Goal: Information Seeking & Learning: Learn about a topic

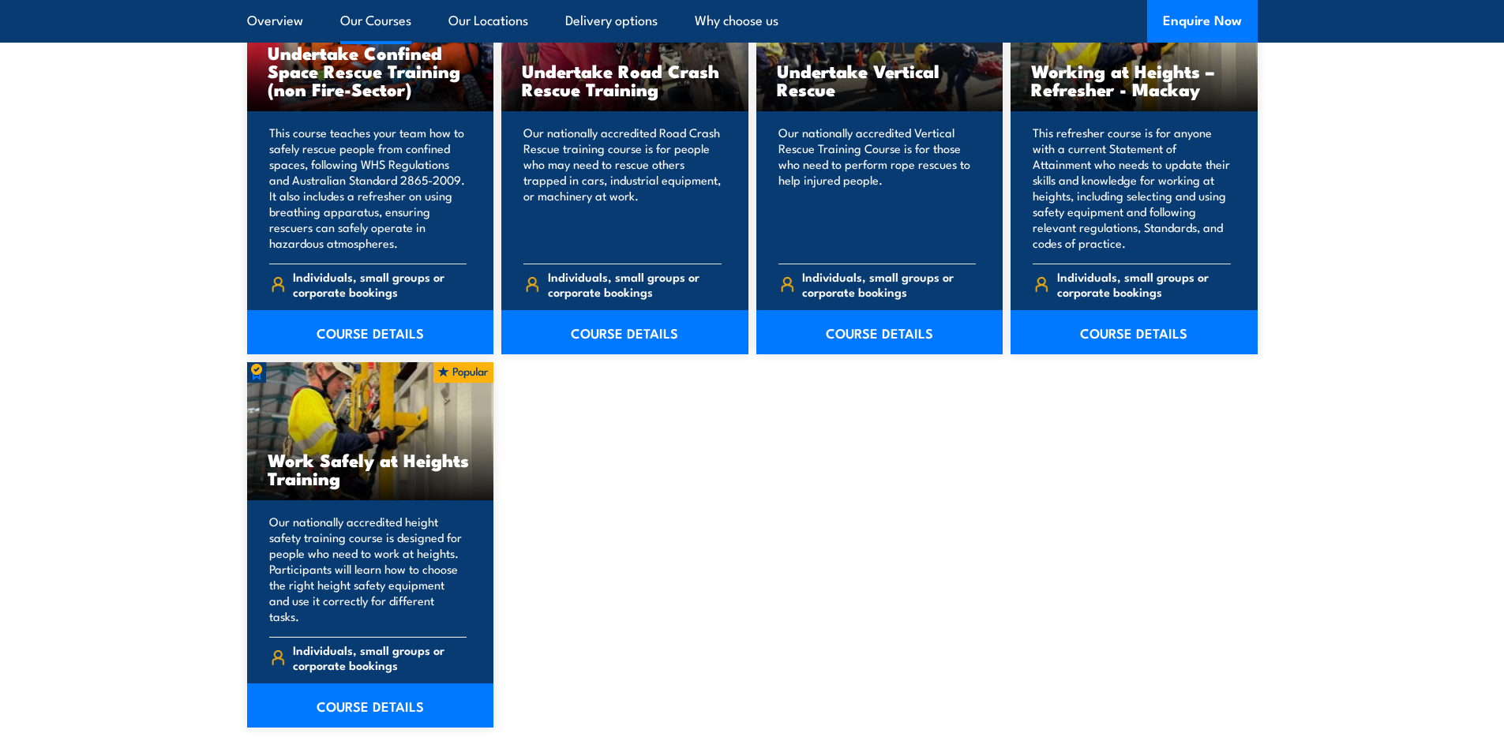
scroll to position [1816, 0]
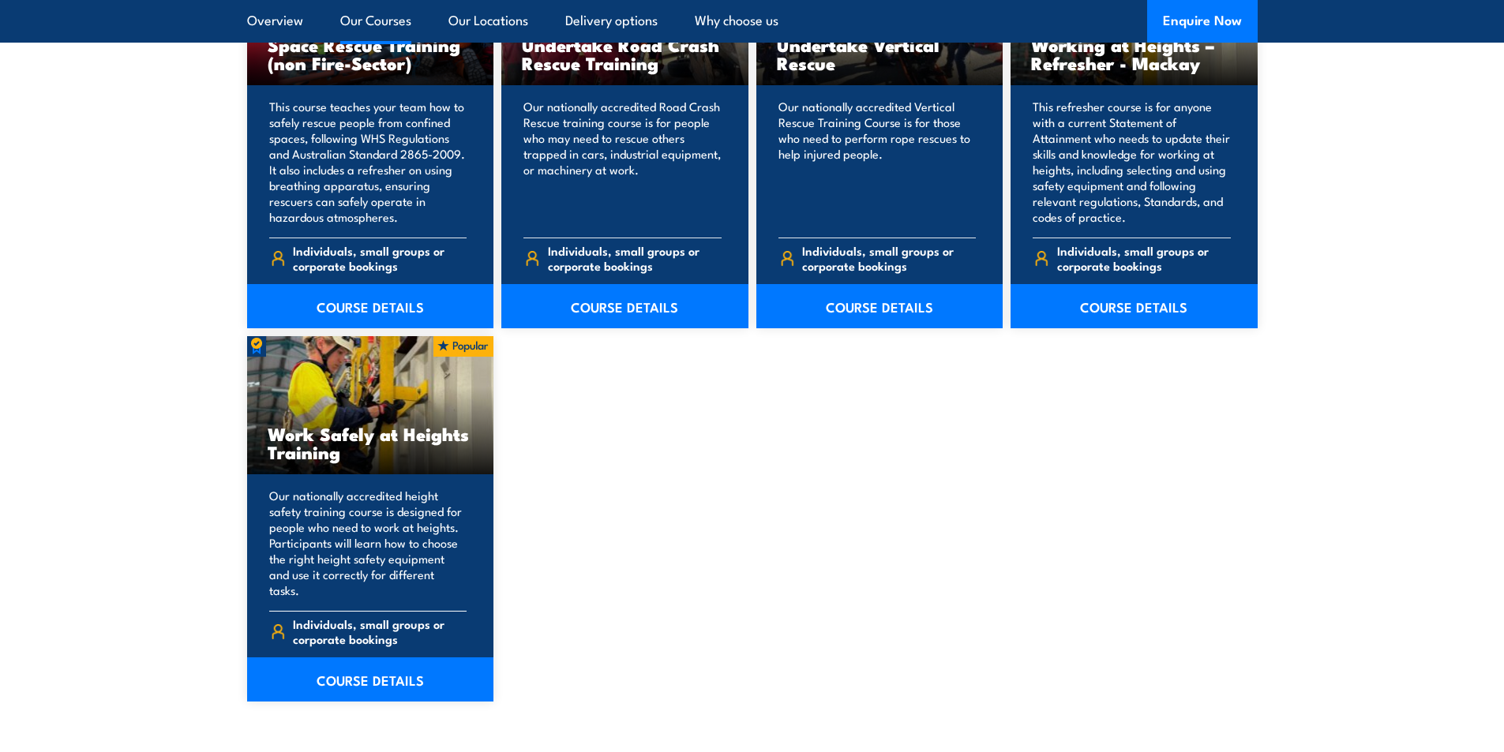
click at [393, 401] on div "Work Safely at Heights Training" at bounding box center [370, 405] width 247 height 138
click at [399, 658] on link "COURSE DETAILS" at bounding box center [370, 680] width 247 height 44
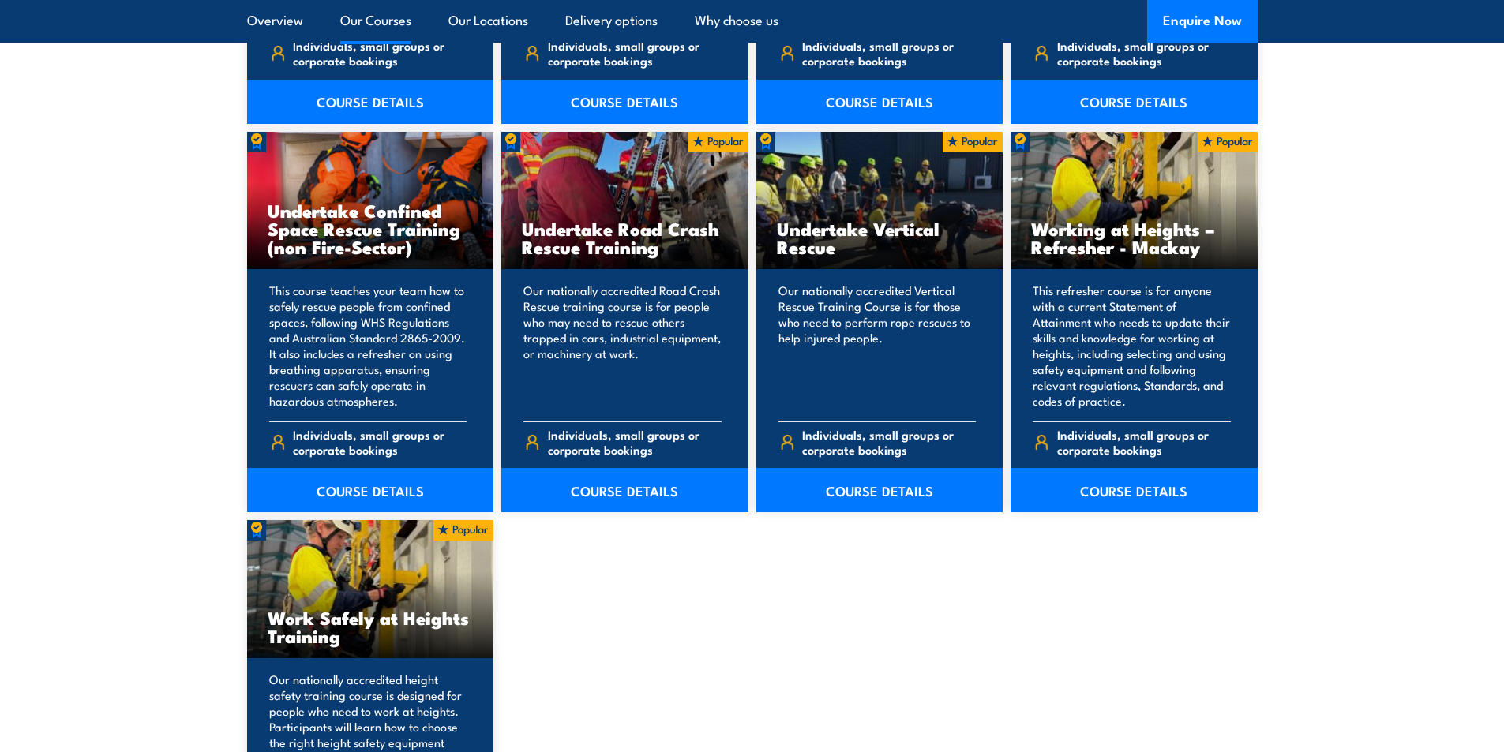
scroll to position [1894, 0]
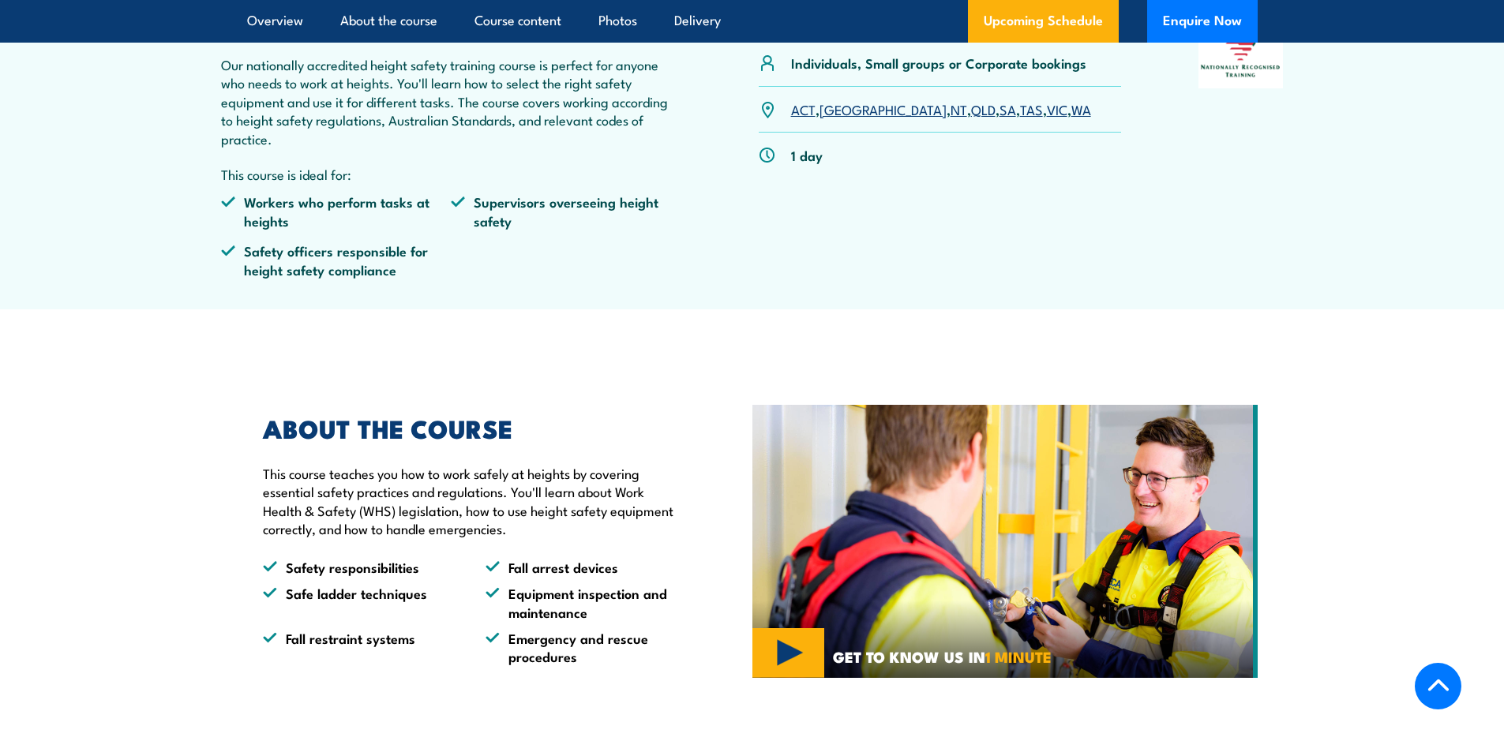
scroll to position [710, 0]
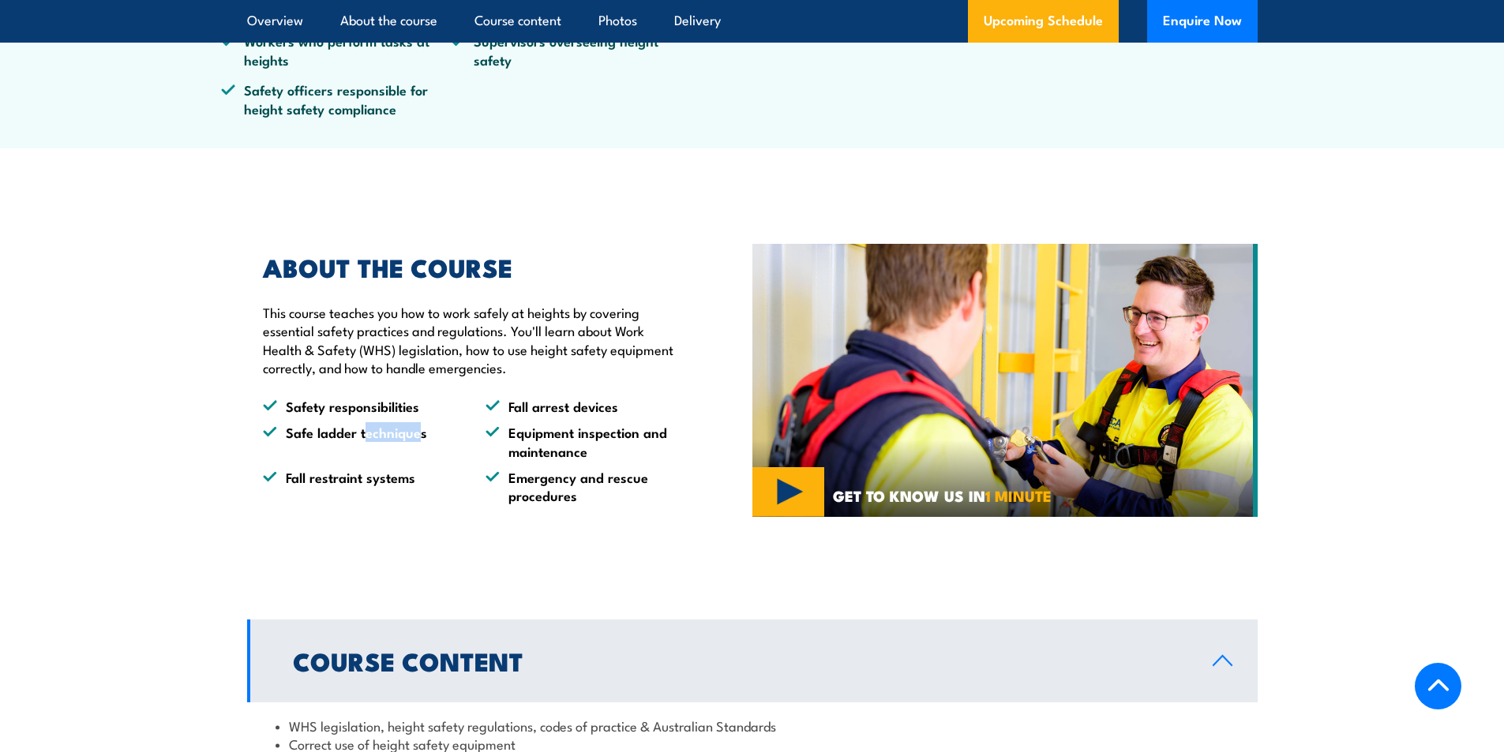
drag, startPoint x: 363, startPoint y: 433, endPoint x: 422, endPoint y: 447, distance: 59.9
click at [420, 439] on li "Safe ladder techniques" at bounding box center [360, 441] width 194 height 37
click at [422, 448] on li "Safe ladder techniques" at bounding box center [360, 441] width 194 height 37
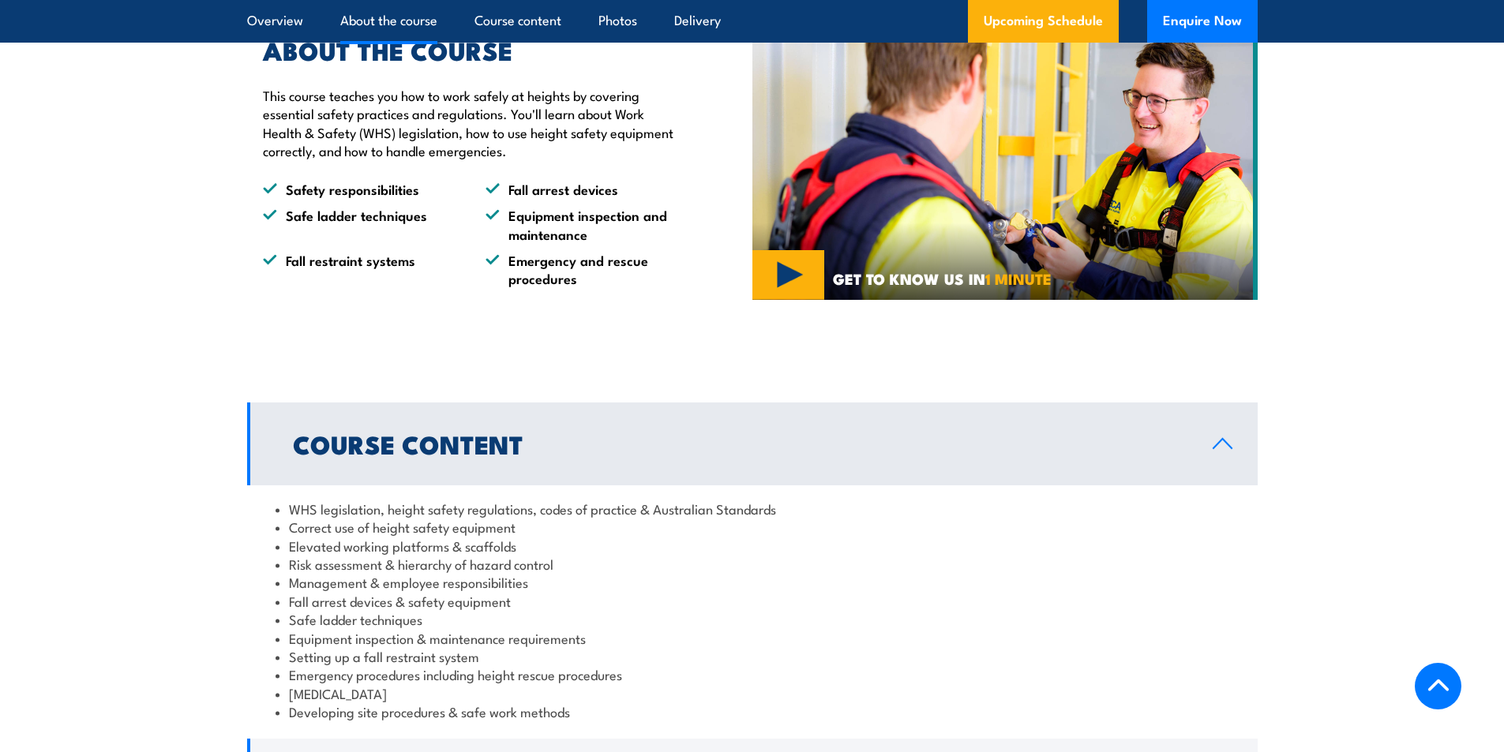
scroll to position [1105, 0]
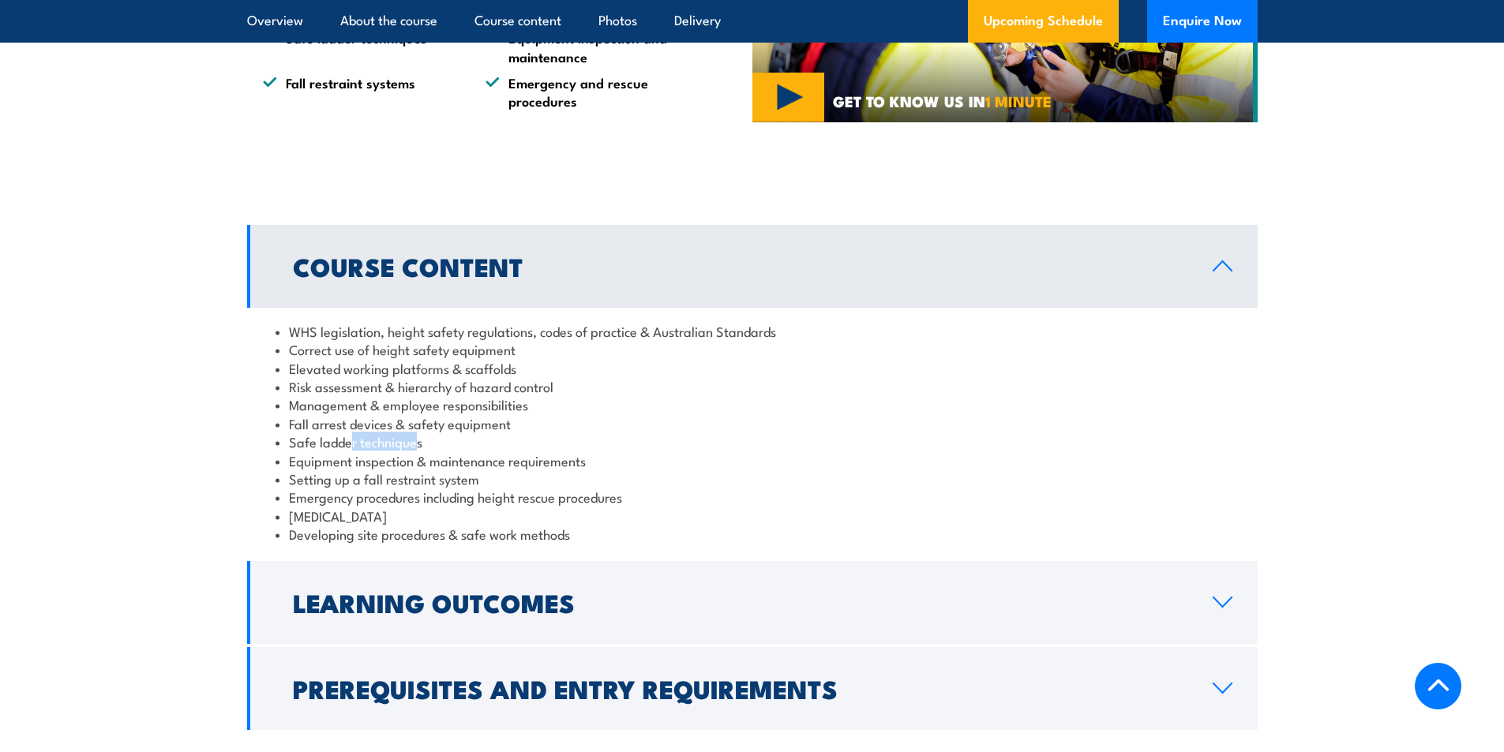
drag, startPoint x: 351, startPoint y: 443, endPoint x: 419, endPoint y: 459, distance: 69.7
click at [419, 444] on li "Safe ladder techniques" at bounding box center [752, 442] width 954 height 18
click at [421, 480] on li "Setting up a fall restraint system" at bounding box center [752, 479] width 954 height 18
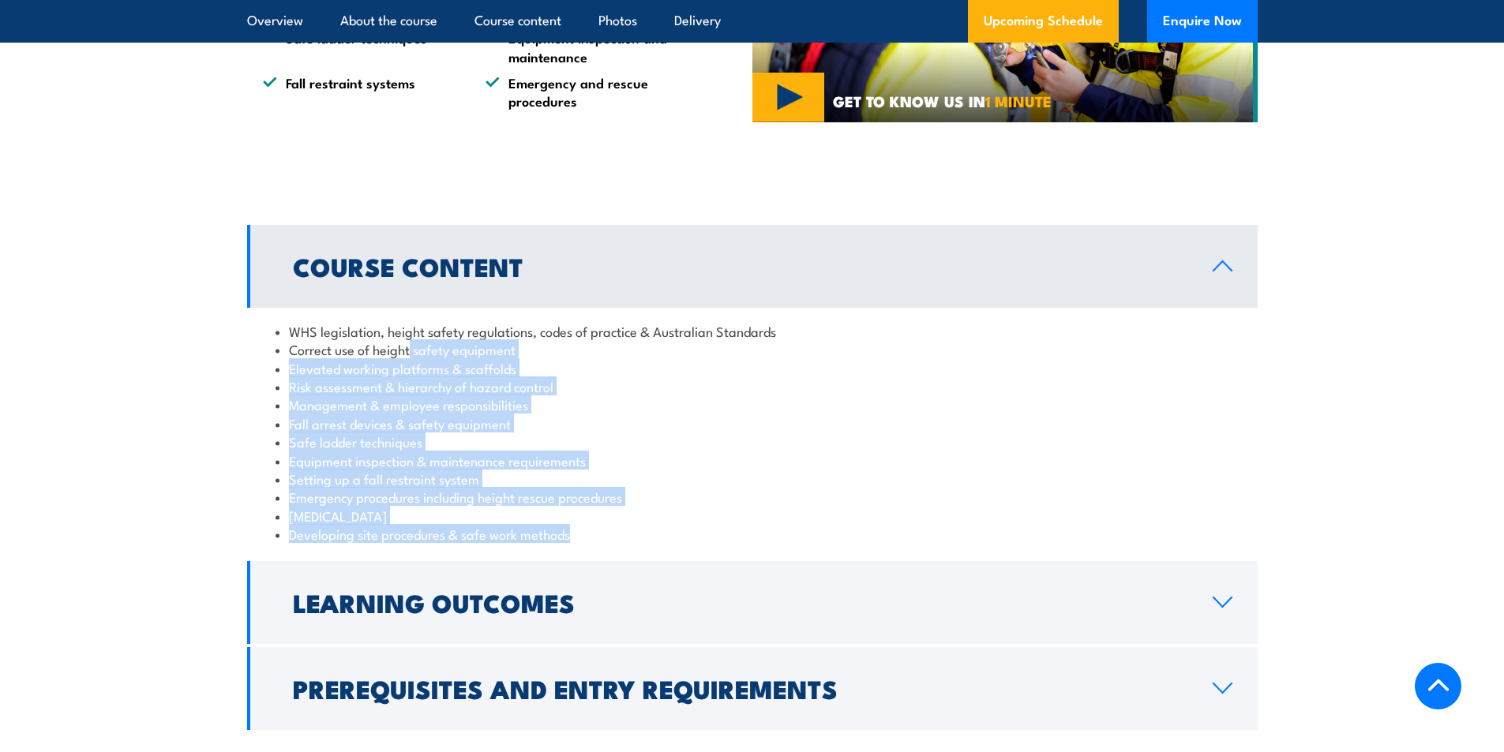
drag, startPoint x: 412, startPoint y: 342, endPoint x: 591, endPoint y: 534, distance: 262.5
click at [591, 534] on ul "WHS legislation, height safety regulations, codes of practice & Australian Stan…" at bounding box center [752, 433] width 954 height 222
